Goal: Navigation & Orientation: Find specific page/section

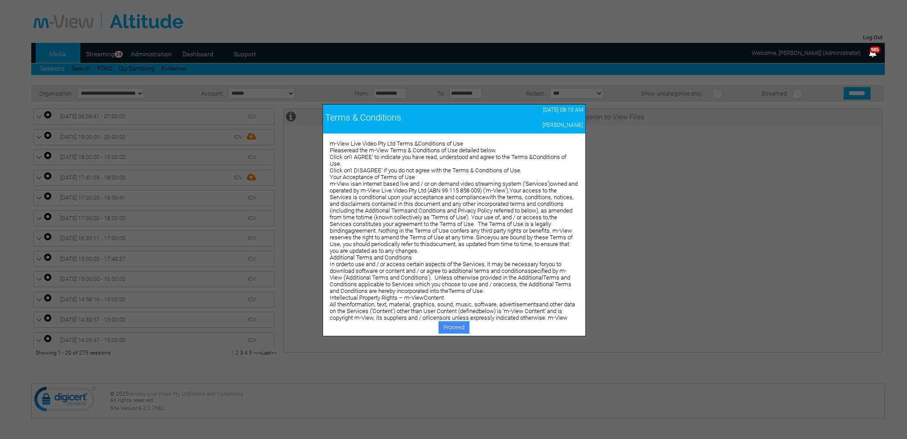
click at [454, 325] on link "Proceed" at bounding box center [454, 327] width 31 height 12
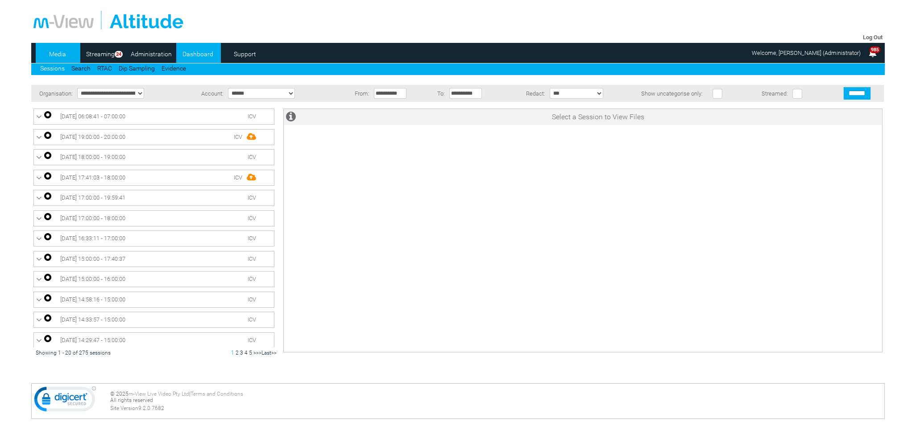
click at [195, 55] on link "Dashboard" at bounding box center [197, 53] width 43 height 13
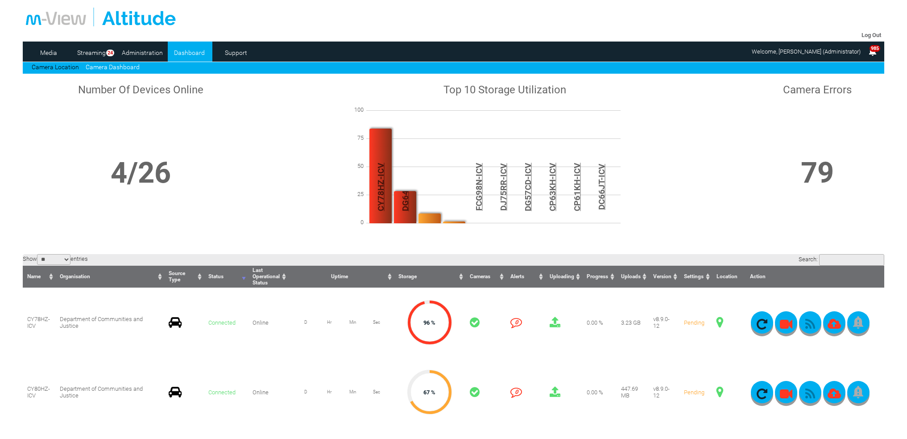
scroll to position [223, 0]
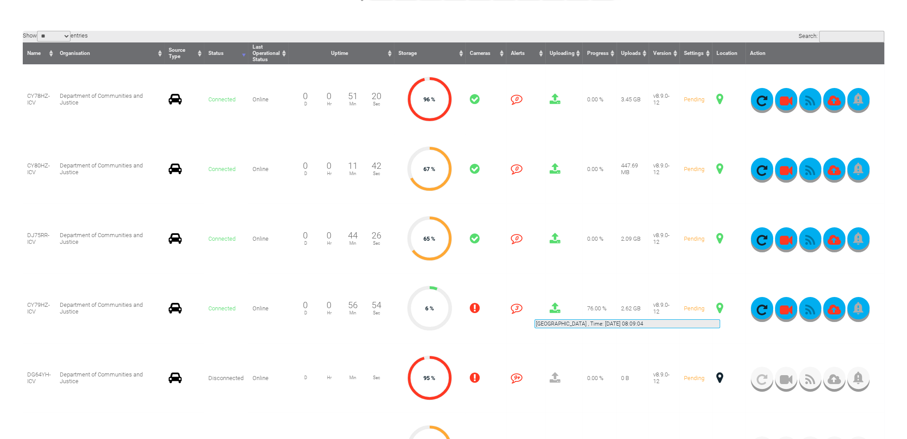
click at [720, 308] on span at bounding box center [720, 308] width 7 height 12
click at [718, 237] on span at bounding box center [720, 238] width 7 height 12
click at [511, 276] on td "3 3" at bounding box center [525, 308] width 39 height 70
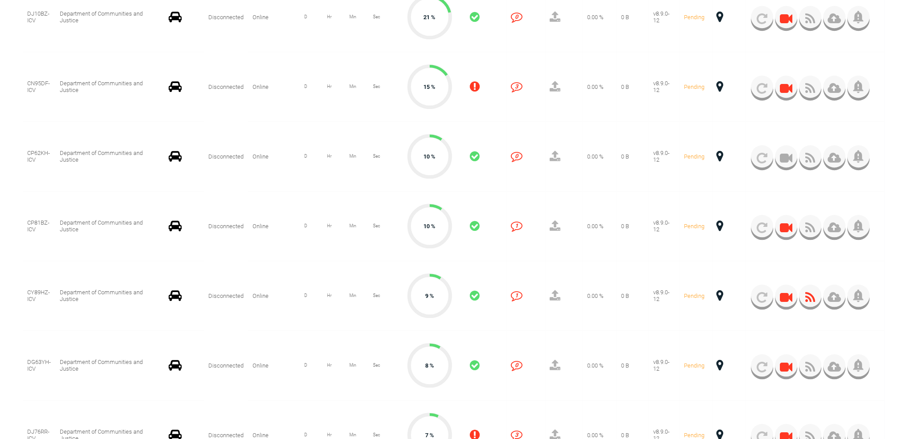
scroll to position [1116, 0]
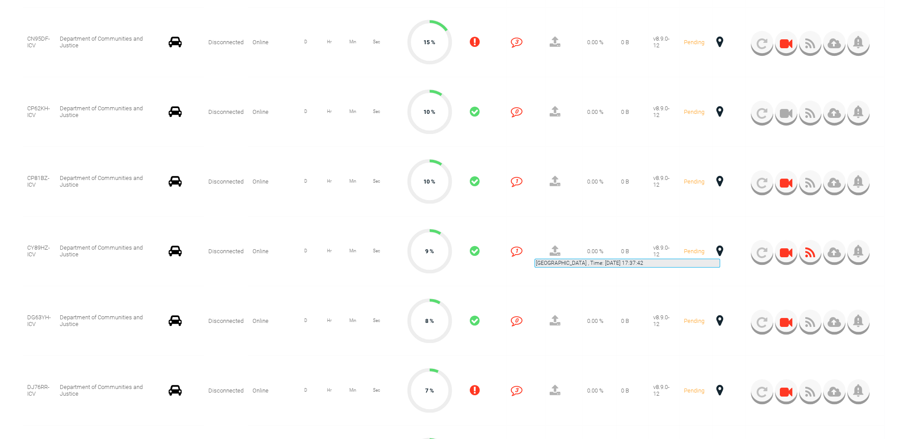
click at [720, 248] on span at bounding box center [720, 251] width 7 height 12
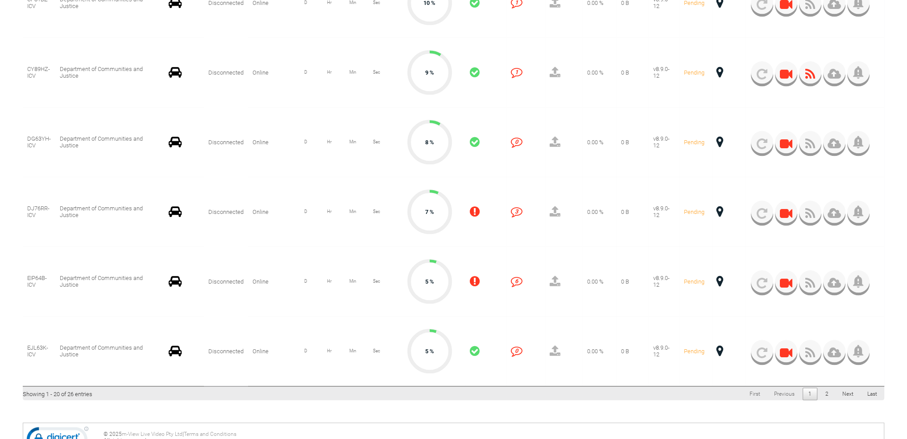
scroll to position [1249, 0]
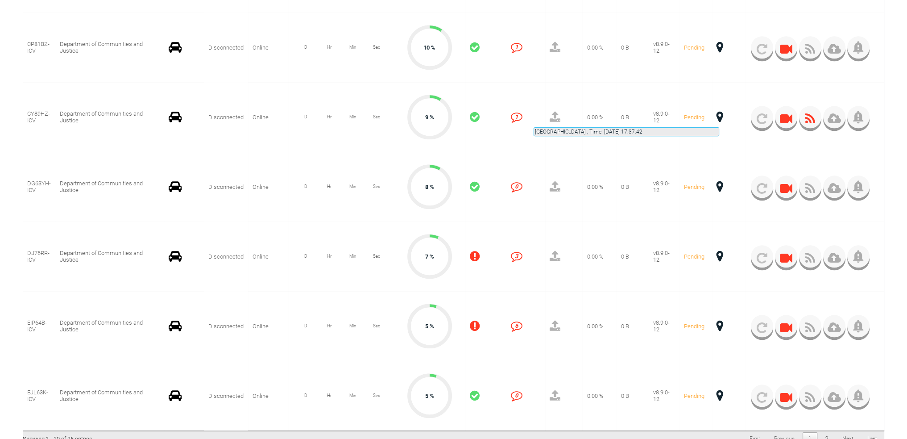
click at [719, 116] on span at bounding box center [720, 117] width 7 height 12
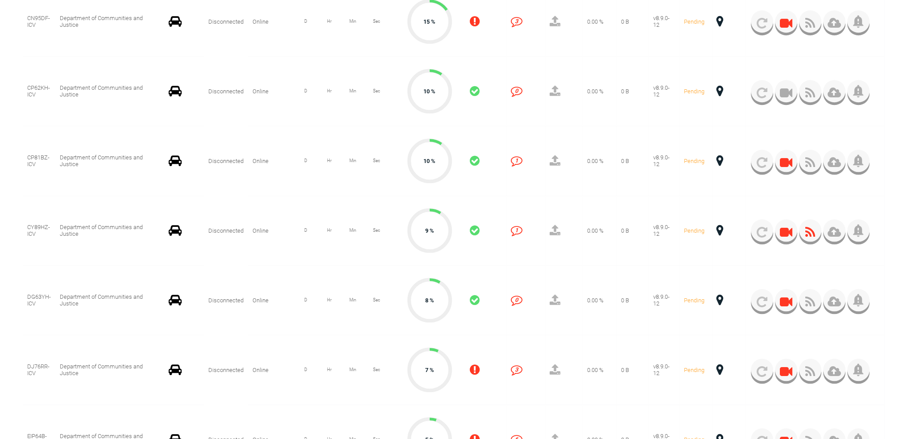
scroll to position [1116, 0]
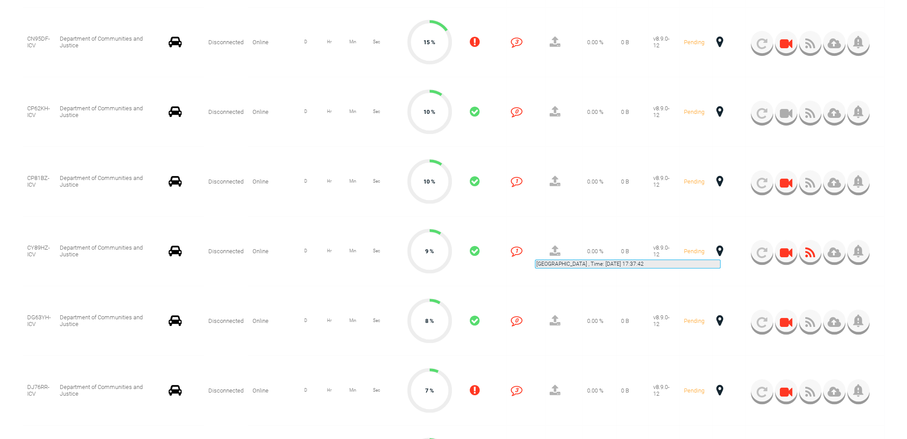
click at [721, 248] on span at bounding box center [720, 251] width 7 height 12
click at [686, 273] on td "true Pending" at bounding box center [696, 251] width 33 height 70
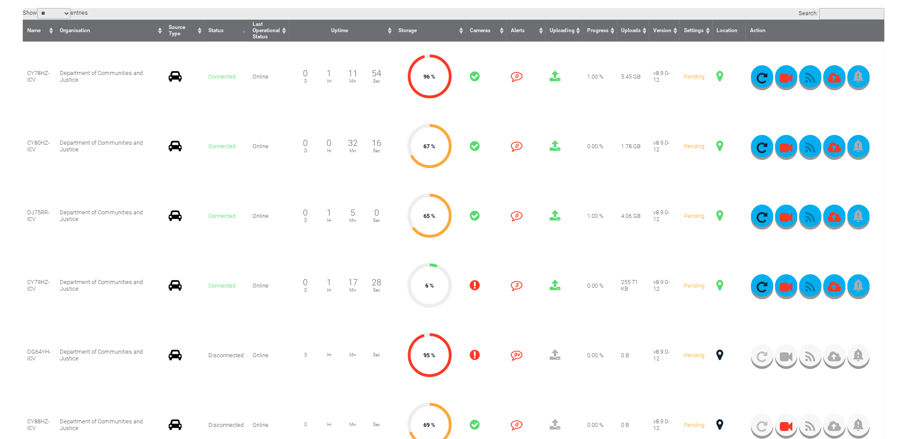
scroll to position [268, 0]
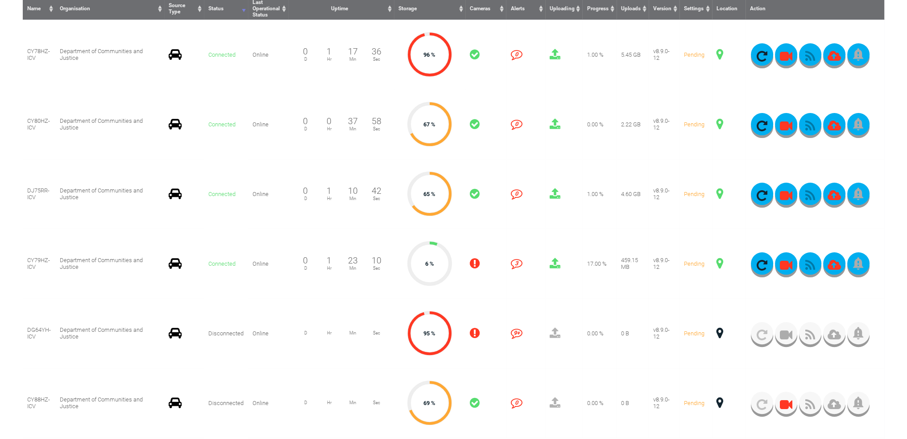
click at [548, 299] on td "false" at bounding box center [563, 333] width 37 height 70
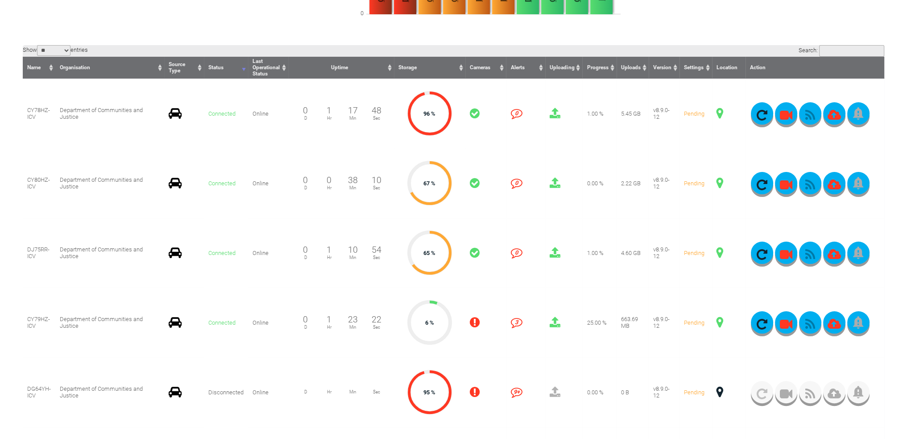
scroll to position [223, 0]
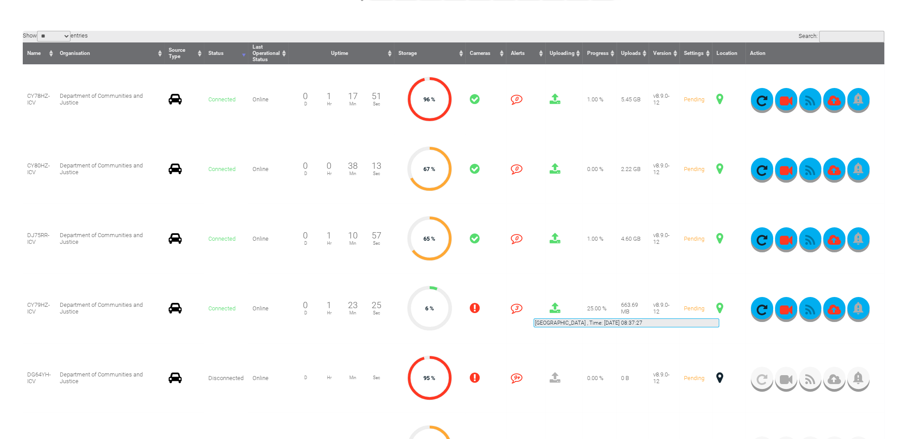
click at [719, 307] on span at bounding box center [720, 308] width 7 height 12
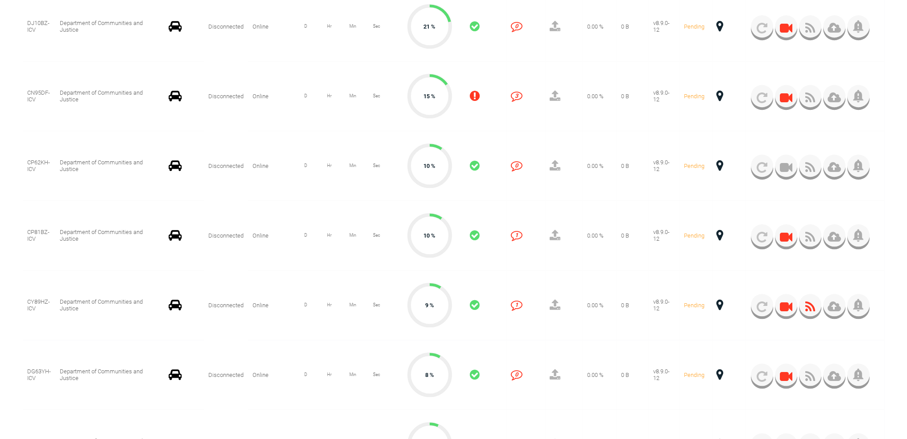
scroll to position [1071, 0]
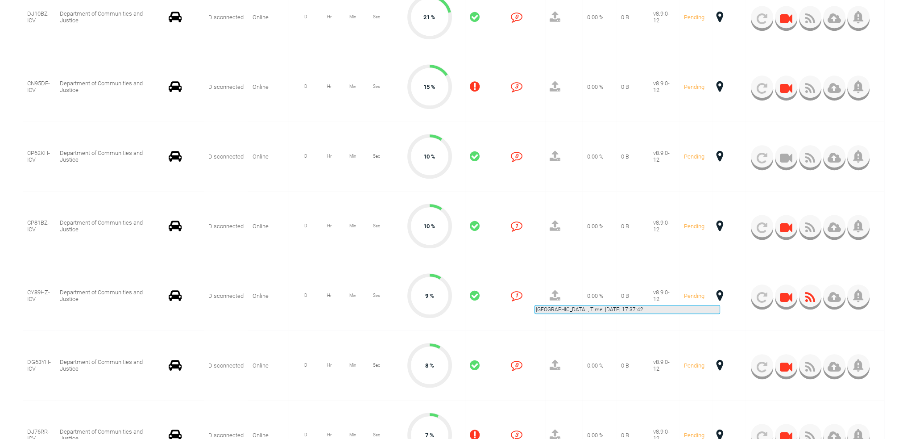
click at [720, 294] on span at bounding box center [720, 296] width 7 height 12
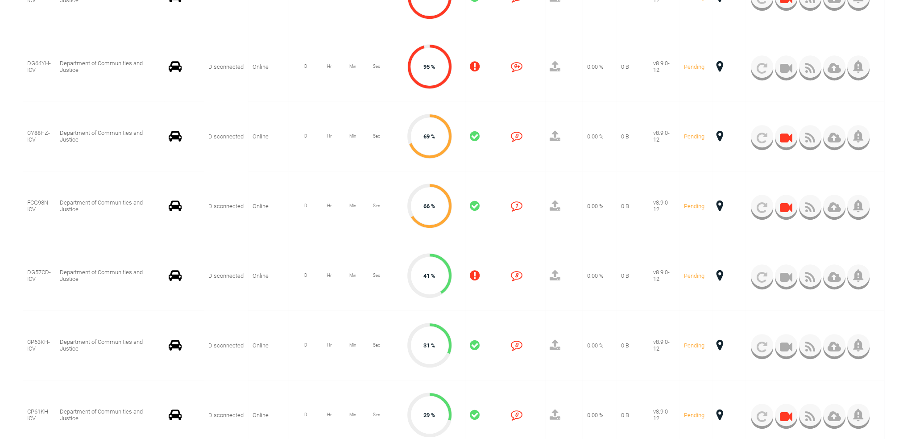
scroll to position [89, 0]
